Goal: Find contact information: Find contact information

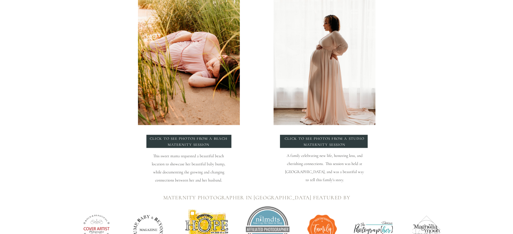
scroll to position [809, 0]
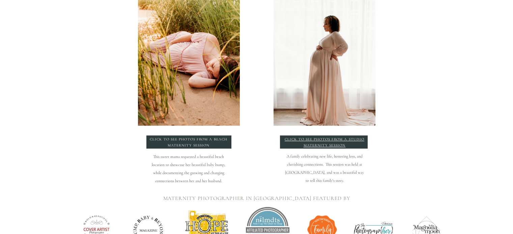
click at [338, 143] on p "click to see photos from a studio maternity session" at bounding box center [324, 142] width 81 height 10
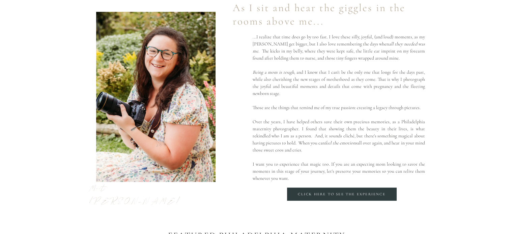
scroll to position [540, 0]
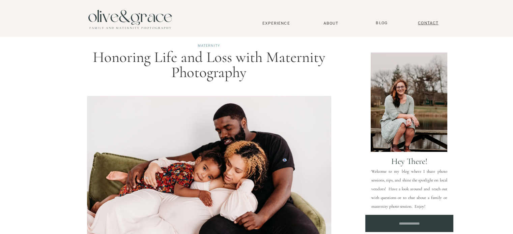
click at [436, 21] on nav "Contact" at bounding box center [428, 23] width 27 height 5
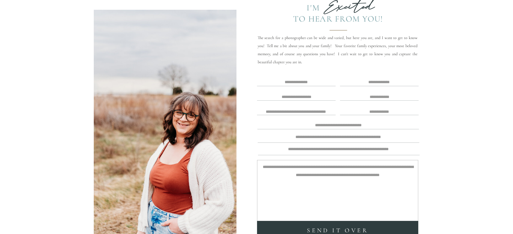
scroll to position [34, 0]
